Goal: Task Accomplishment & Management: Manage account settings

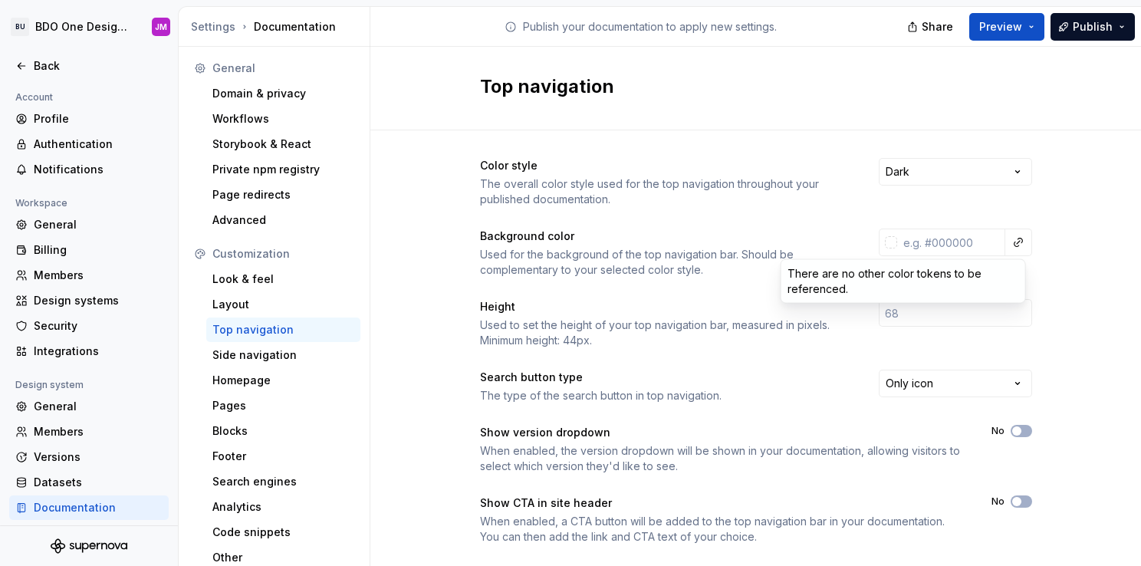
scroll to position [6, 0]
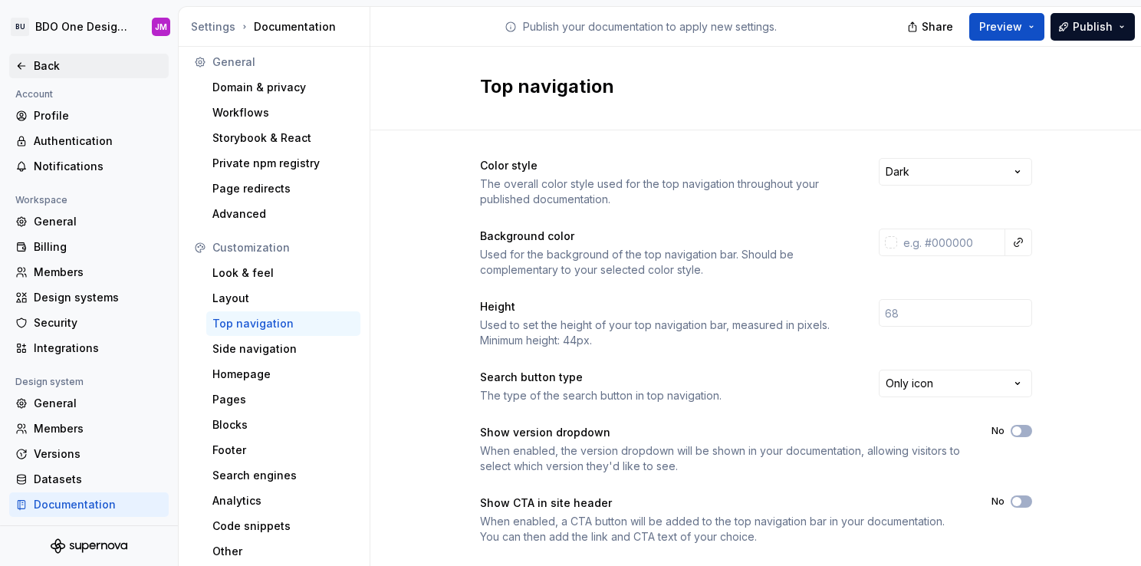
click at [23, 65] on html "BU BDO One Design System JM Back Account Profile Authentication Notifications W…" at bounding box center [570, 283] width 1141 height 566
click at [19, 66] on icon at bounding box center [21, 66] width 12 height 12
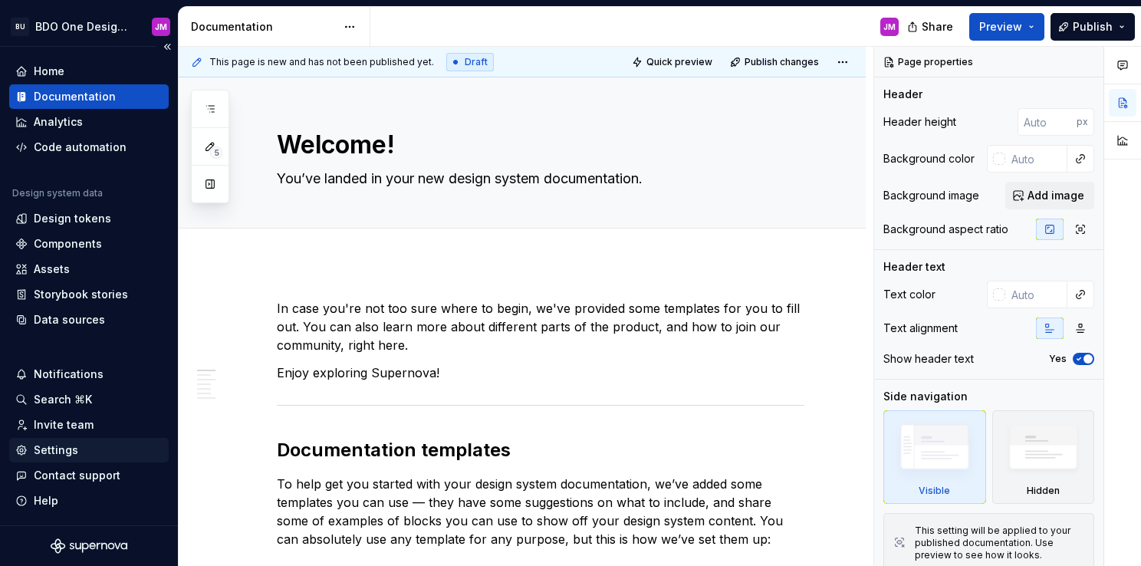
click at [104, 453] on div "Settings" at bounding box center [88, 449] width 147 height 15
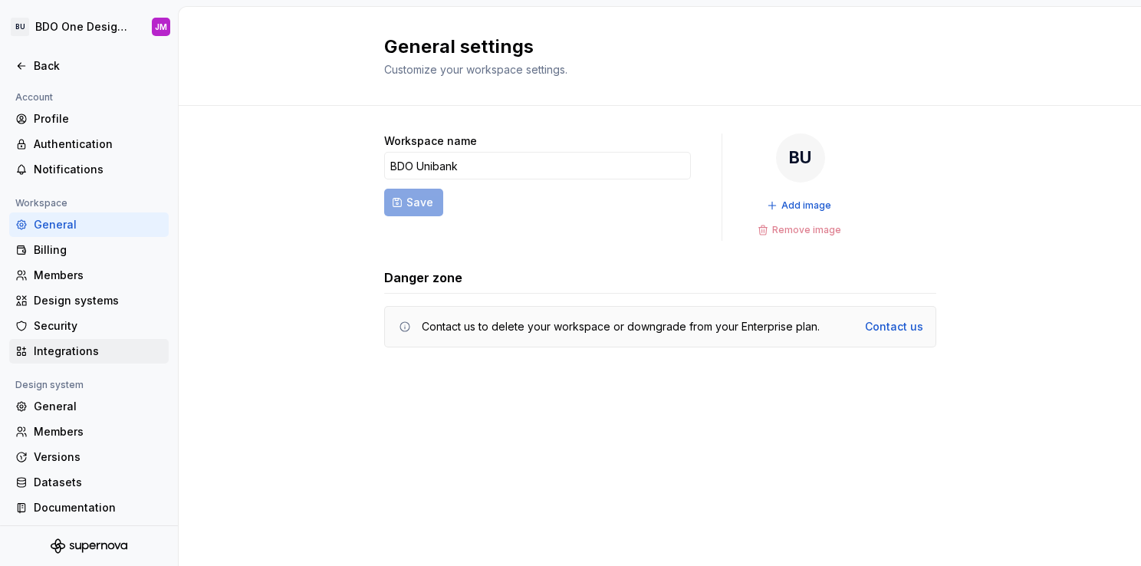
click at [90, 351] on div "Integrations" at bounding box center [98, 350] width 129 height 15
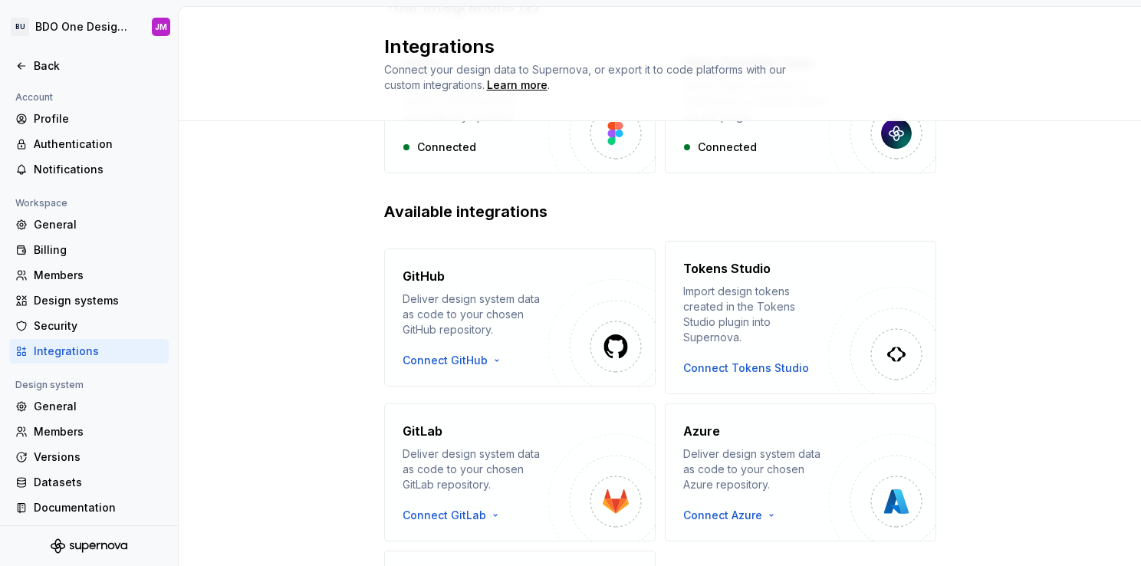
scroll to position [230, 0]
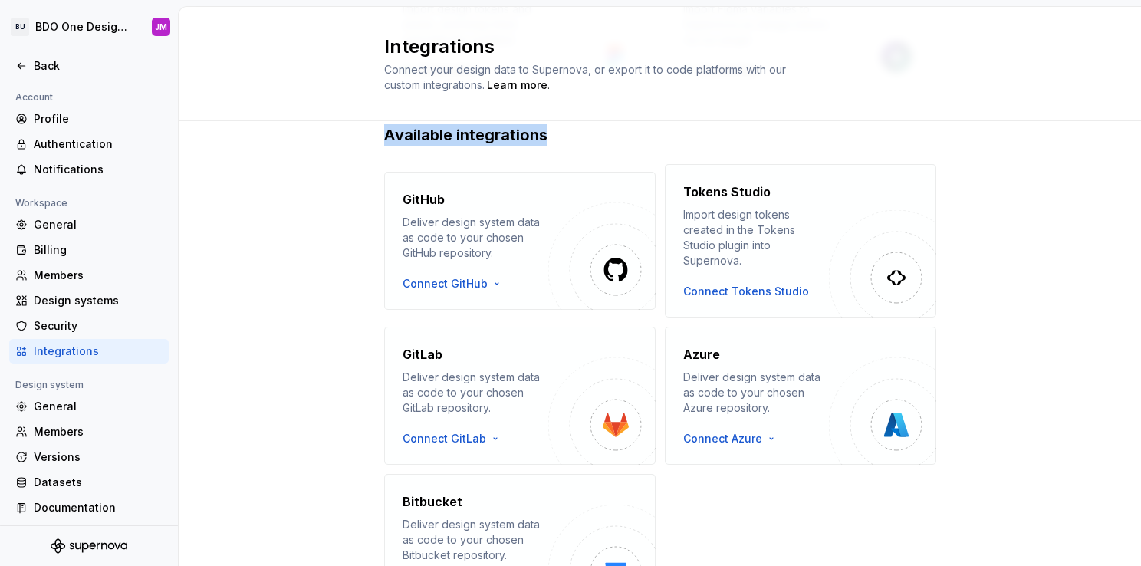
drag, startPoint x: 375, startPoint y: 134, endPoint x: 558, endPoint y: 150, distance: 183.9
click at [558, 150] on div "Your integrations (2) Figma Import design tokens and assets, and keep them auto…" at bounding box center [660, 280] width 962 height 779
drag, startPoint x: 558, startPoint y: 150, endPoint x: 261, endPoint y: 195, distance: 300.8
click at [261, 195] on div "Your integrations (2) Figma Import design tokens and assets, and keep them auto…" at bounding box center [660, 280] width 962 height 779
click at [473, 277] on html "BU BDO One Design System JM Back Account Profile Authentication Notifications W…" at bounding box center [570, 283] width 1141 height 566
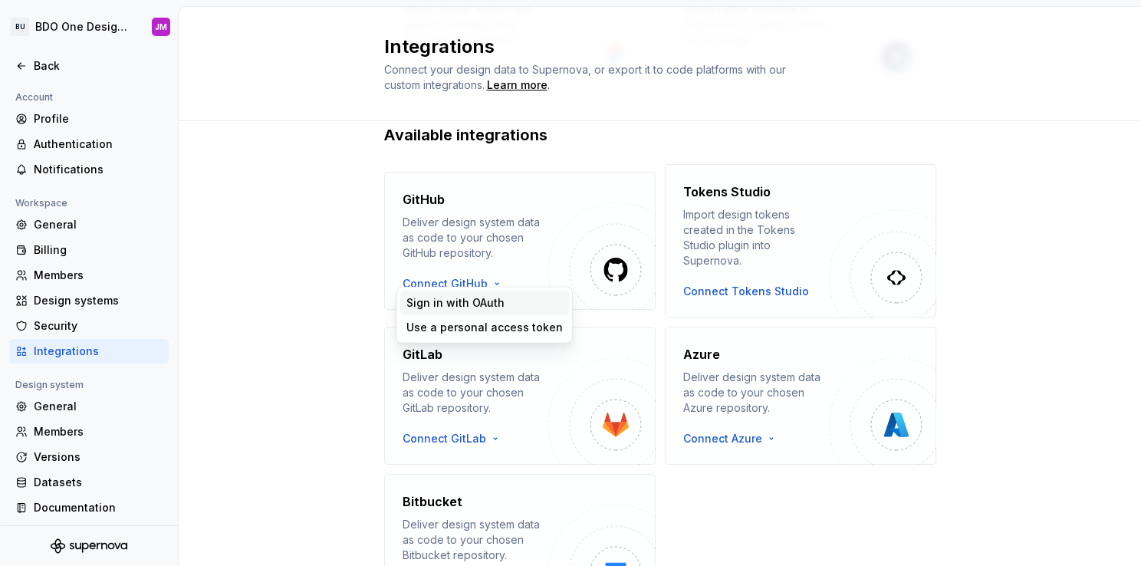
click at [503, 306] on div "Sign in with OAuth" at bounding box center [484, 302] width 156 height 15
click at [472, 273] on html "BU BDO One Design System JM Back Account Profile Authentication Notifications W…" at bounding box center [570, 283] width 1141 height 566
click at [474, 291] on div "Sign in with OAuth" at bounding box center [484, 303] width 169 height 25
click at [300, 213] on div "Your integrations (2) Figma Import design tokens and assets, and keep them auto…" at bounding box center [660, 280] width 962 height 779
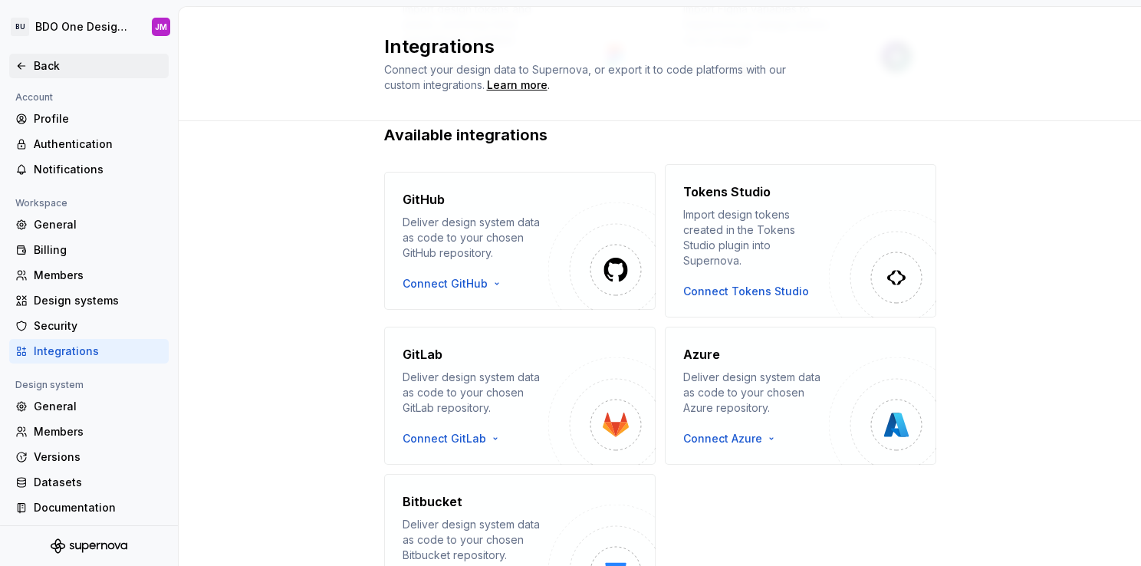
click at [50, 66] on div "Back" at bounding box center [98, 65] width 129 height 15
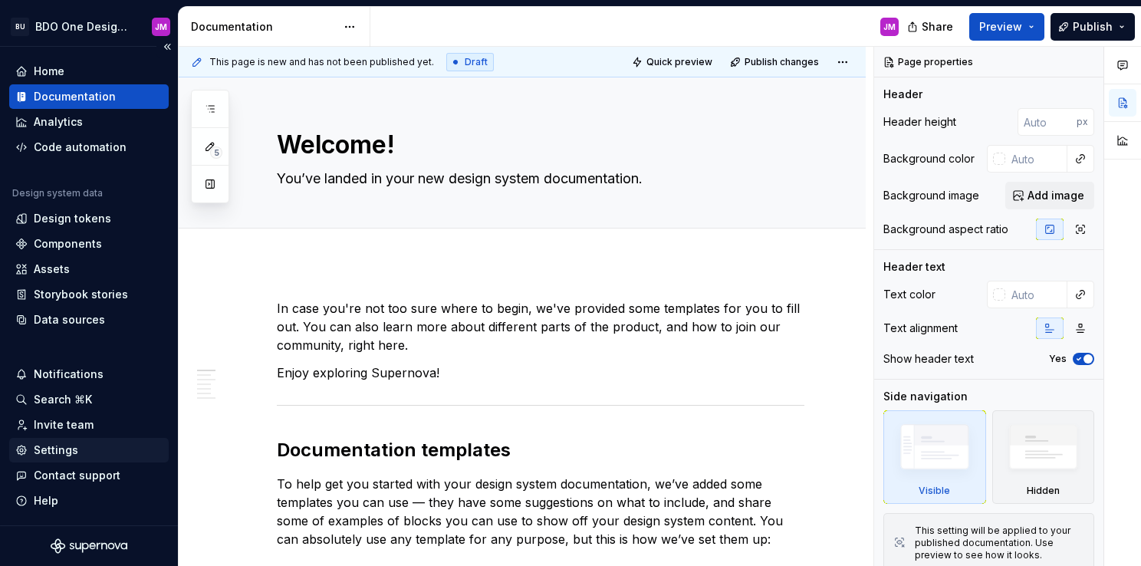
click at [48, 454] on div "Settings" at bounding box center [56, 449] width 44 height 15
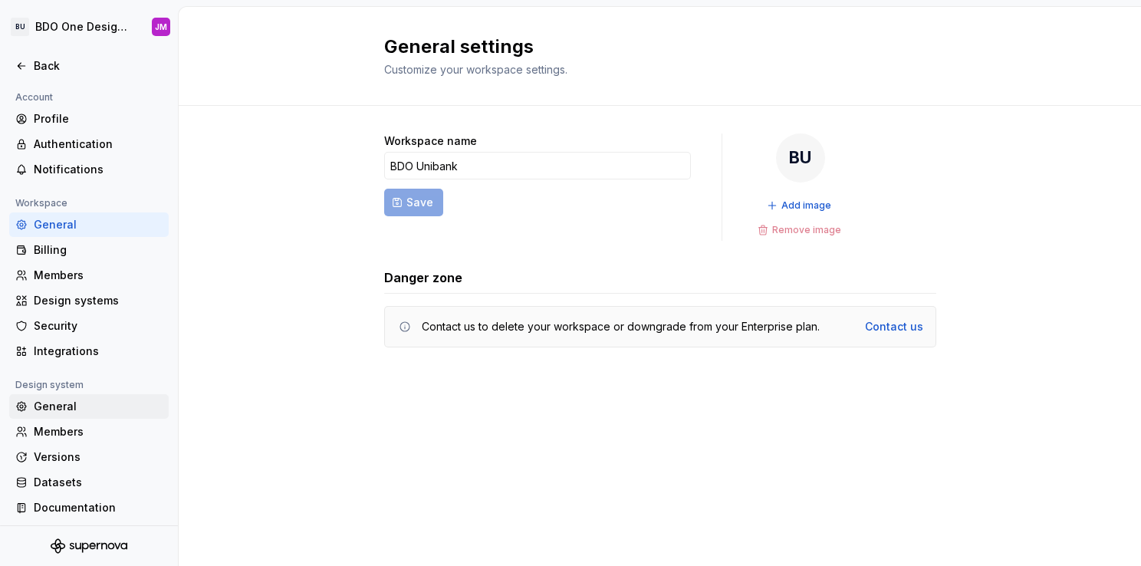
click at [68, 400] on div "General" at bounding box center [98, 406] width 129 height 15
click at [74, 320] on div "Security" at bounding box center [98, 325] width 129 height 15
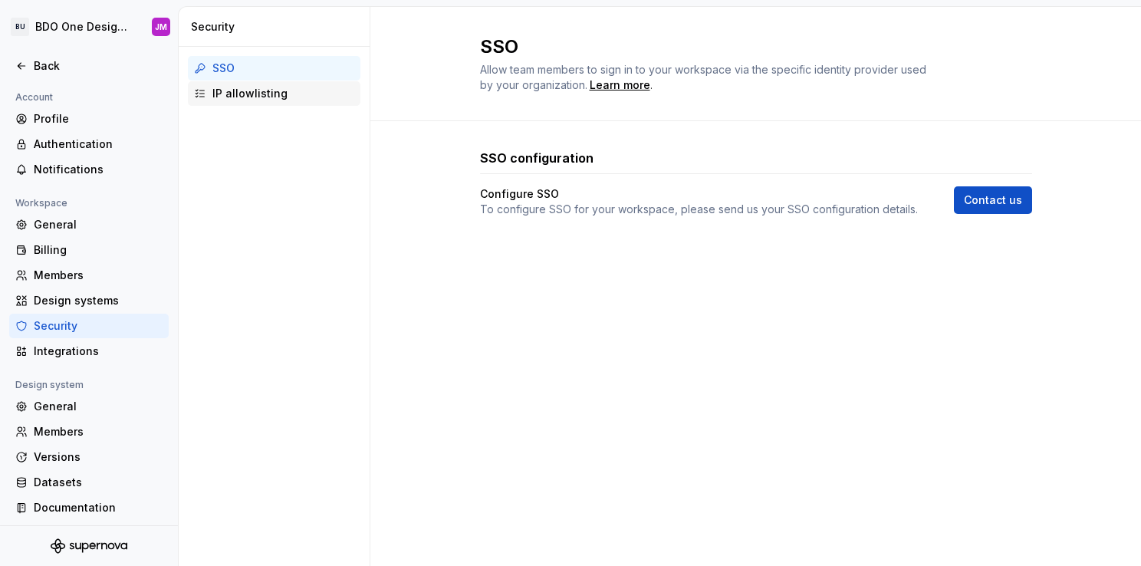
click at [267, 94] on div "IP allowlisting" at bounding box center [283, 93] width 142 height 15
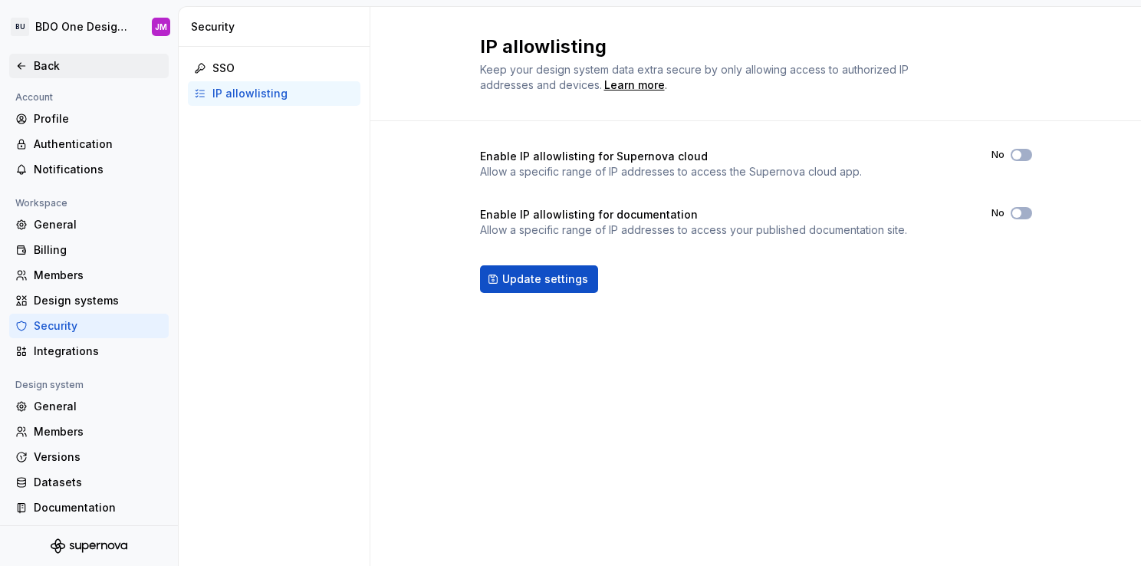
click at [37, 61] on div "Back" at bounding box center [98, 65] width 129 height 15
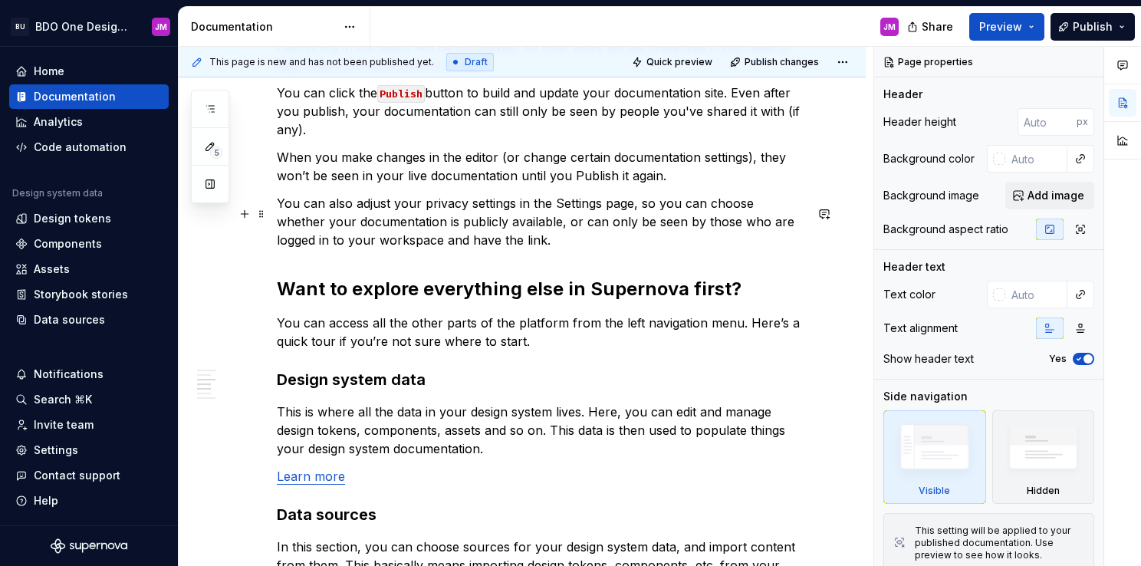
scroll to position [690, 0]
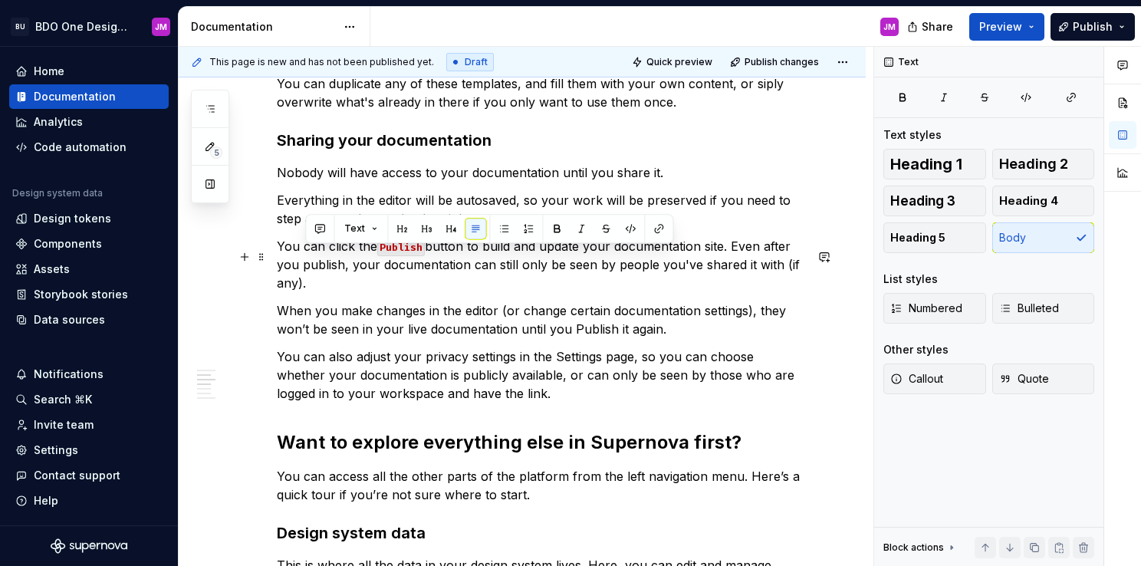
drag, startPoint x: 457, startPoint y: 255, endPoint x: 576, endPoint y: 299, distance: 127.3
click at [576, 292] on p "You can click the Publish button to build and update your documentation site. E…" at bounding box center [540, 264] width 527 height 55
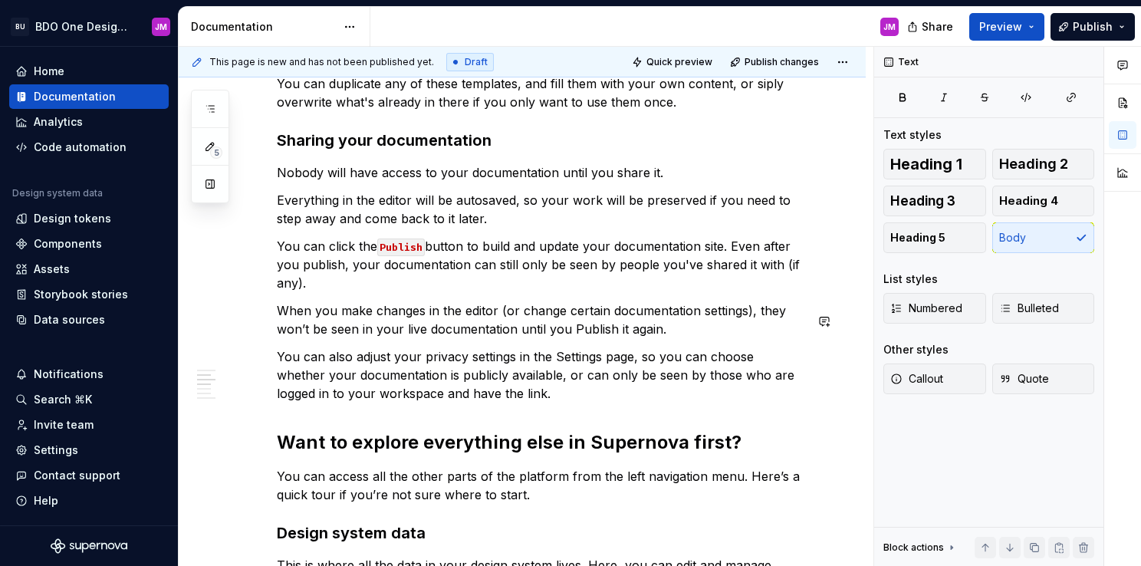
click at [474, 353] on div "In case you're not too sure where to begin, we've provided some templates for y…" at bounding box center [540, 342] width 527 height 1466
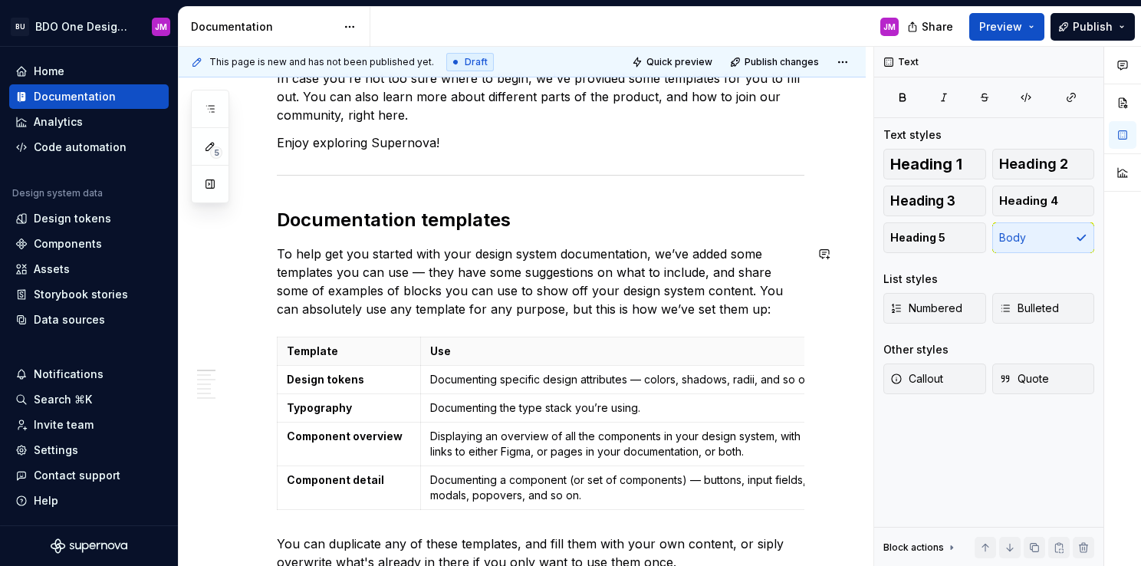
scroll to position [0, 0]
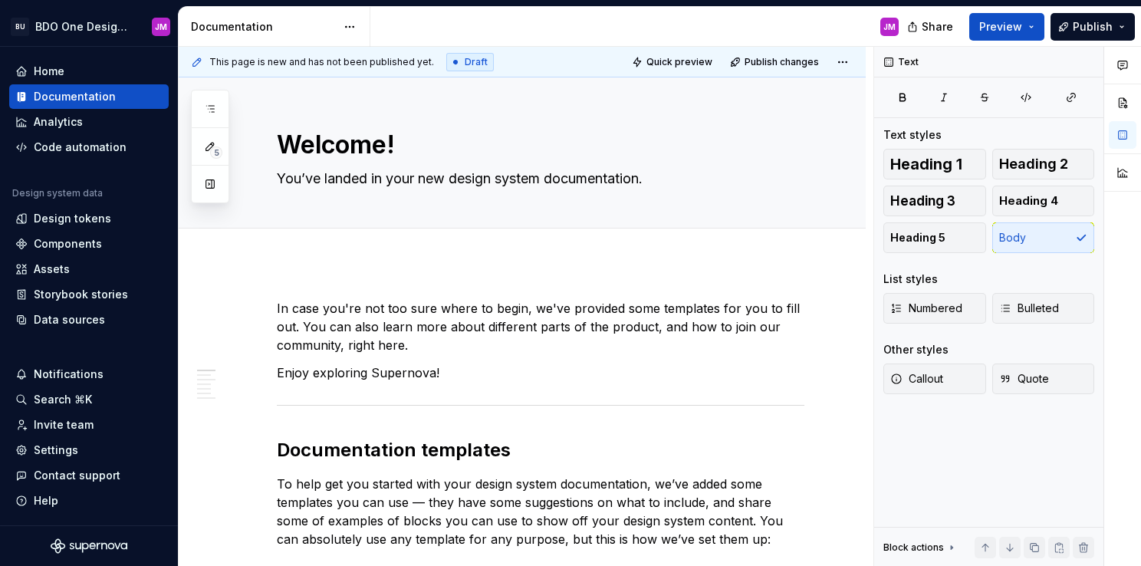
type textarea "*"
